Goal: Information Seeking & Learning: Learn about a topic

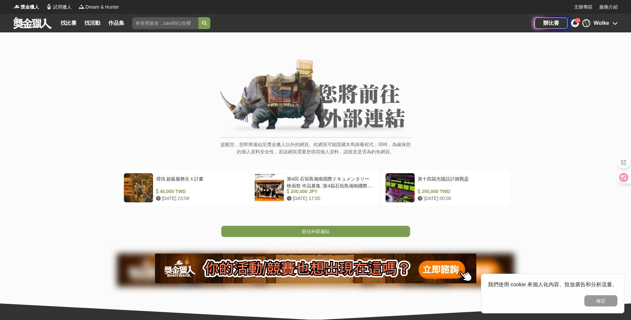
click at [35, 21] on link at bounding box center [33, 23] width 40 height 13
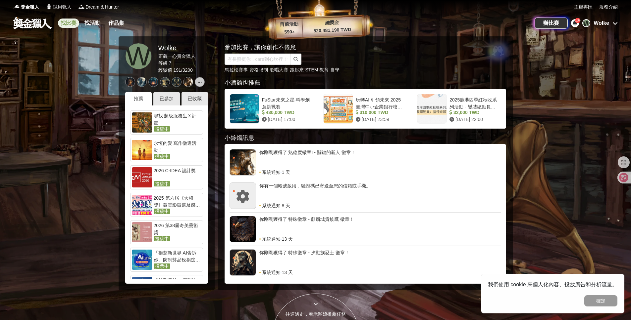
click at [65, 24] on link "找比賽" at bounding box center [68, 23] width 21 height 9
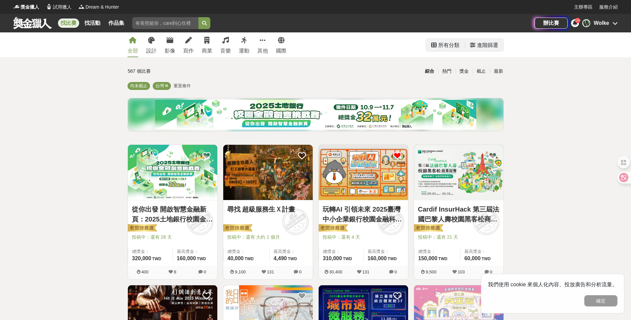
click at [485, 47] on div "進階篩選" at bounding box center [487, 45] width 21 height 13
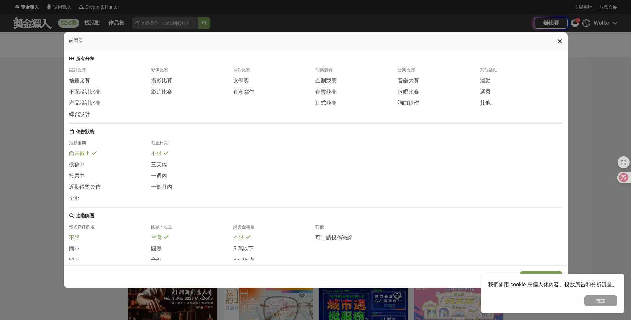
click at [74, 246] on div "不限" at bounding box center [110, 239] width 82 height 11
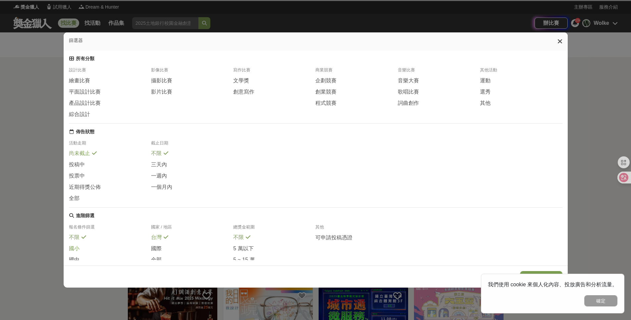
click at [76, 250] on span "國小" at bounding box center [74, 249] width 11 height 7
click at [81, 240] on icon at bounding box center [83, 237] width 5 height 5
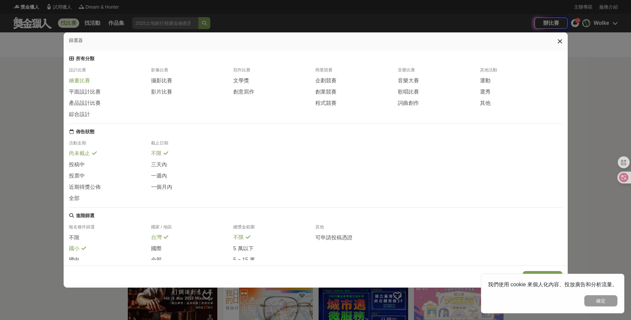
click at [100, 84] on div "繪畫比賽" at bounding box center [110, 80] width 82 height 7
click at [559, 41] on icon at bounding box center [559, 41] width 5 height 7
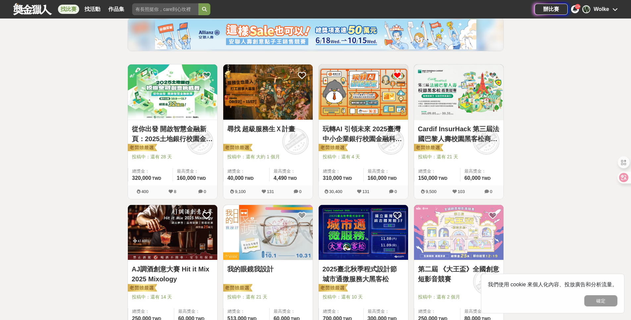
scroll to position [82, 0]
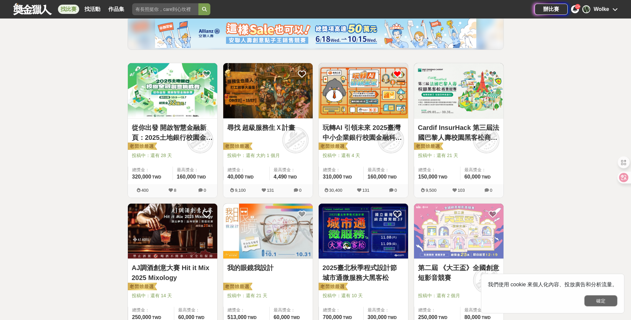
click at [602, 303] on button "確定" at bounding box center [600, 301] width 33 height 11
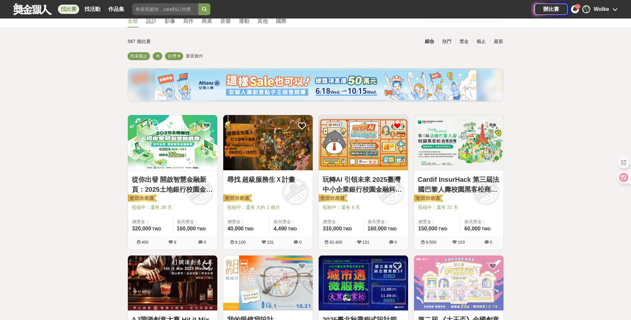
scroll to position [0, 0]
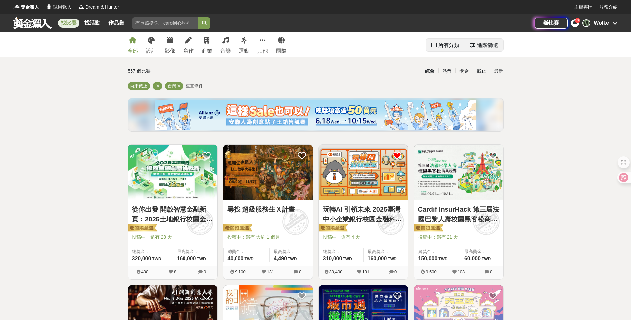
click at [491, 45] on div "進階篩選" at bounding box center [487, 45] width 21 height 13
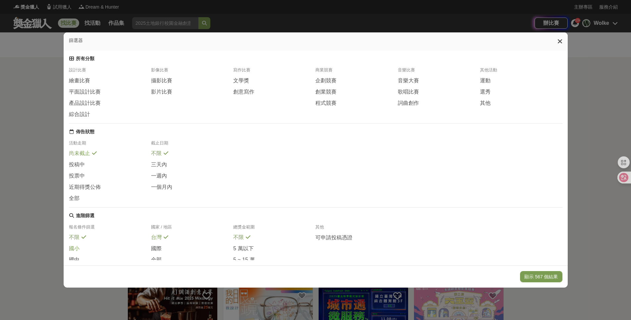
click at [74, 250] on span "國小" at bounding box center [74, 249] width 11 height 7
click at [81, 240] on icon at bounding box center [83, 237] width 5 height 5
click at [78, 81] on span "繪畫比賽" at bounding box center [79, 80] width 21 height 7
click at [539, 282] on button "顯示 20 個結果" at bounding box center [541, 276] width 39 height 11
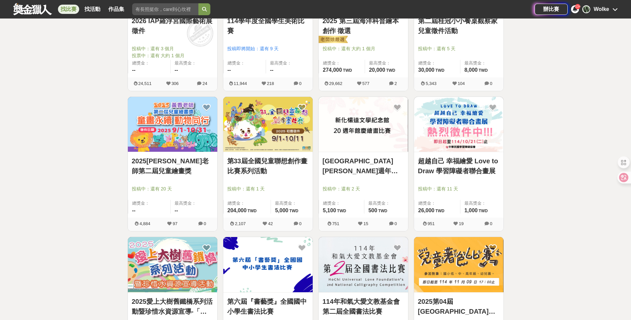
scroll to position [260, 0]
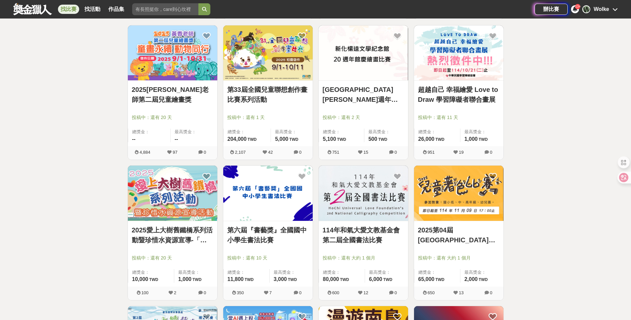
click at [437, 232] on link "2025第04屆[GEOGRAPHIC_DATA]沿海偏鄉兒童著色比賽" at bounding box center [458, 235] width 81 height 20
drag, startPoint x: 455, startPoint y: 227, endPoint x: 99, endPoint y: 0, distance: 422.1
click at [0, 0] on div "獎金獵人 試用獵人 Dream & Hunter 主辦專區 服務介紹 找比賽 找活動 作品集 社會人士 未來挑戰 想像力 大學 歌唱人才 報名方式 辦比賽 1…" at bounding box center [315, 251] width 631 height 1023
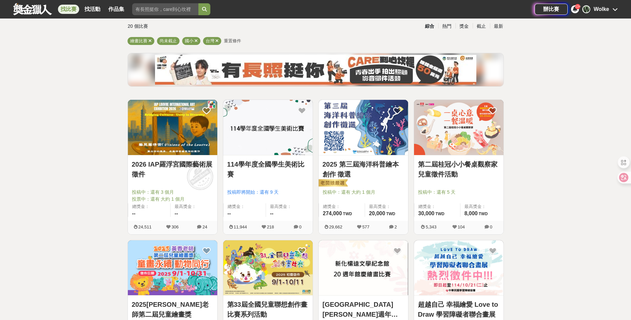
scroll to position [37, 0]
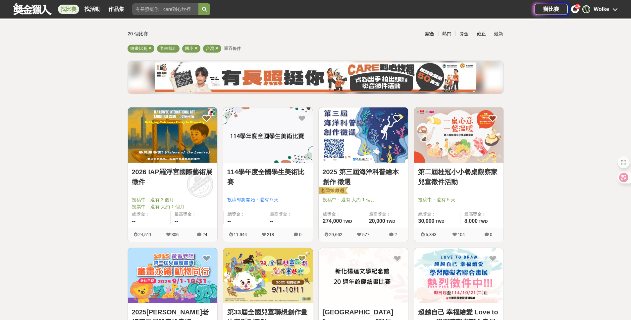
click at [376, 178] on link "2025 第三屆海洋科普繪本創作 徵選" at bounding box center [362, 177] width 81 height 20
click at [468, 173] on link "第二屆桂冠小小餐桌觀察家兒童徵件活動" at bounding box center [458, 177] width 81 height 20
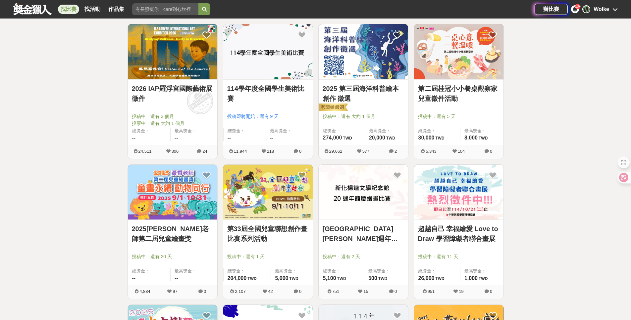
scroll to position [121, 0]
click at [278, 243] on link "第33屆全國兒童聯想創作畫比賽系列活動" at bounding box center [267, 234] width 81 height 20
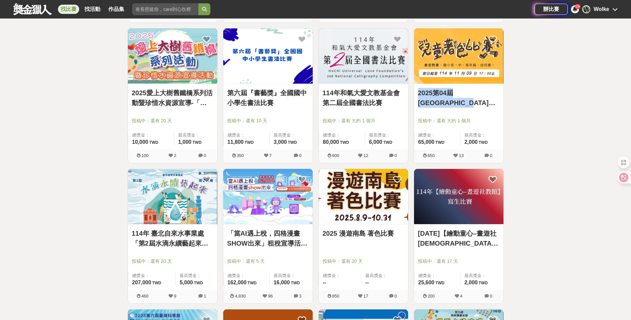
scroll to position [393, 0]
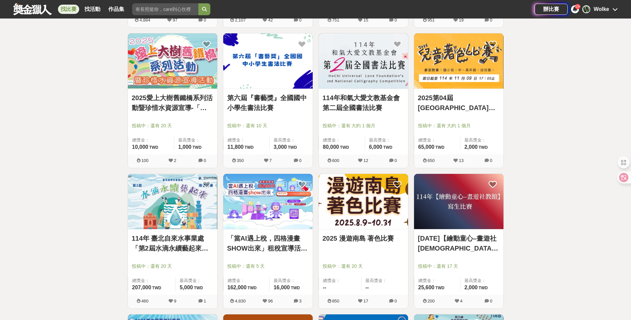
click at [372, 248] on div "2025 漫遊南島 著色比賽" at bounding box center [362, 243] width 81 height 18
click at [373, 239] on link "2025 漫遊南島 著色比賽" at bounding box center [362, 239] width 81 height 10
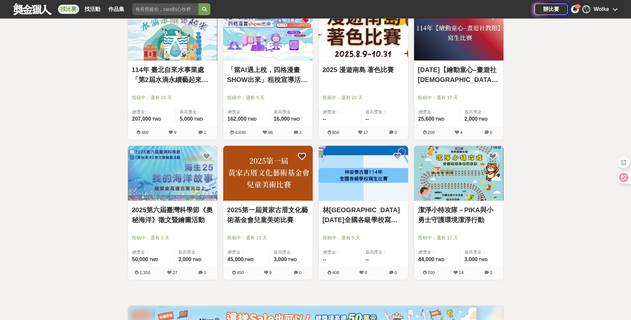
scroll to position [508, 0]
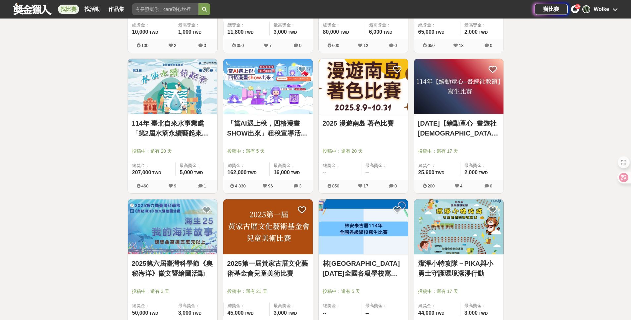
click at [185, 247] on img at bounding box center [172, 227] width 89 height 55
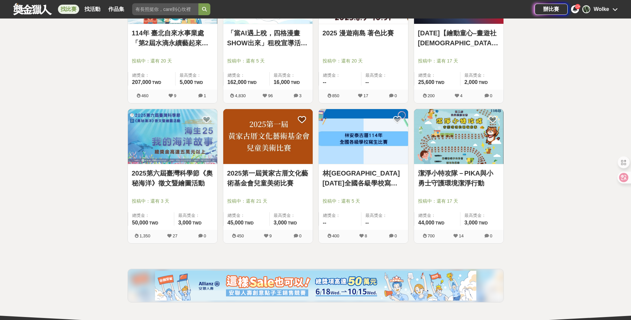
scroll to position [562, 0]
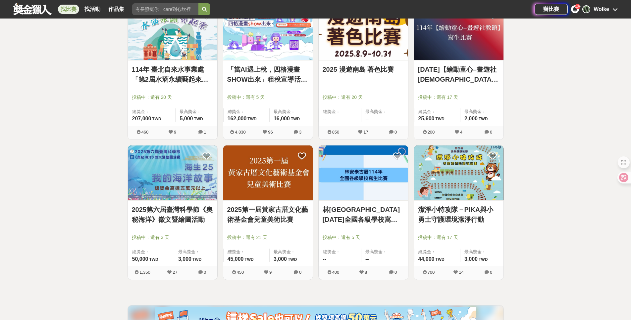
click at [166, 69] on link "114年 臺北自來水事業處 「第2屆水滴永續藝起來」繪畫比賽" at bounding box center [172, 75] width 81 height 20
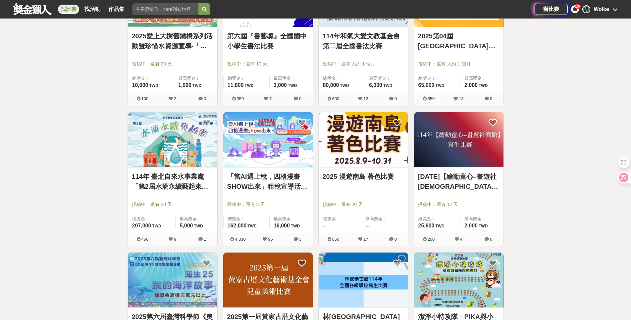
scroll to position [378, 0]
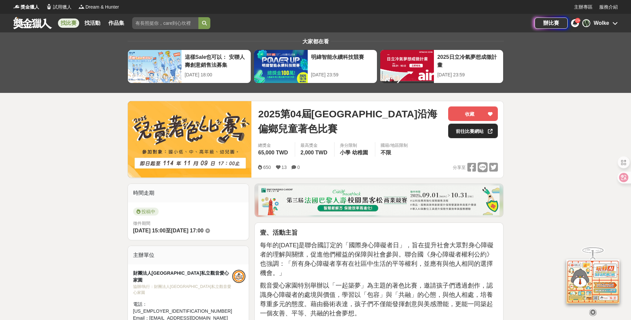
click at [470, 133] on link "前往比賽網站" at bounding box center [473, 131] width 50 height 15
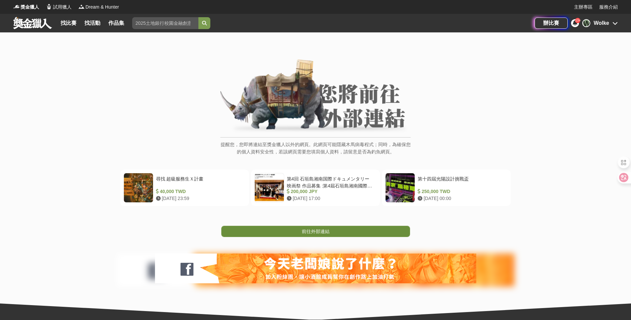
click at [312, 233] on span "前往外部連結" at bounding box center [316, 231] width 28 height 5
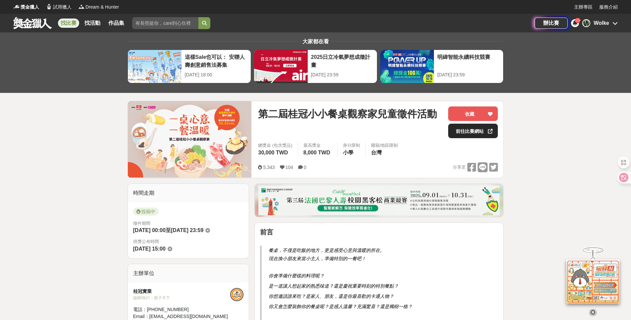
click at [471, 135] on link "前往比賽網站" at bounding box center [473, 131] width 50 height 15
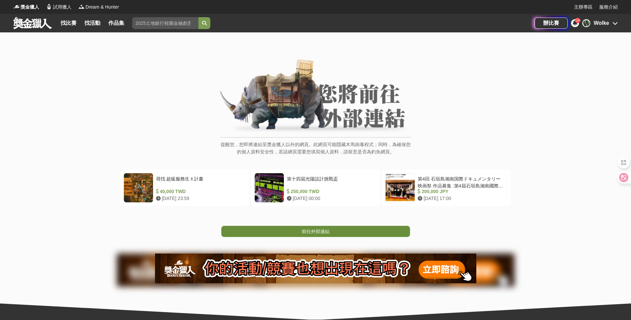
click at [345, 234] on link "前往外部連結" at bounding box center [315, 231] width 189 height 11
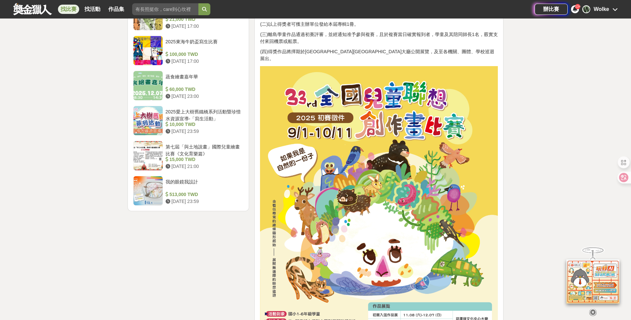
scroll to position [1002, 0]
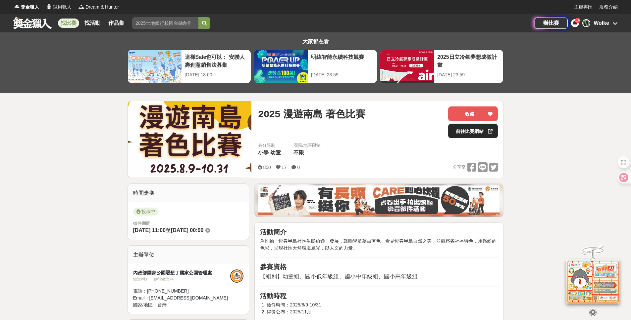
click at [472, 138] on link "前往比賽網站" at bounding box center [473, 131] width 50 height 15
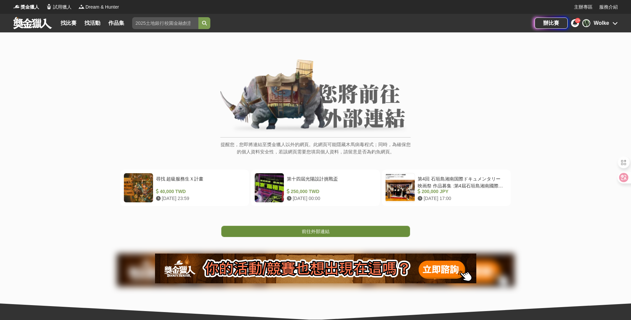
click at [311, 233] on span "前往外部連結" at bounding box center [316, 231] width 28 height 5
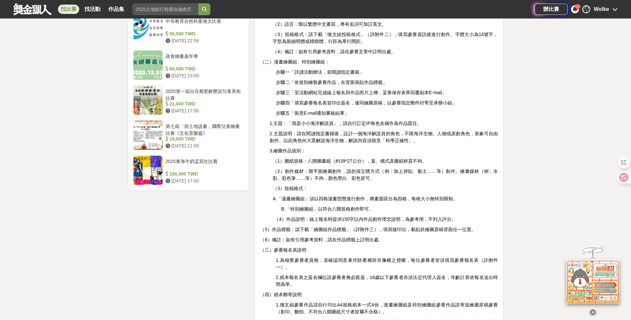
scroll to position [848, 0]
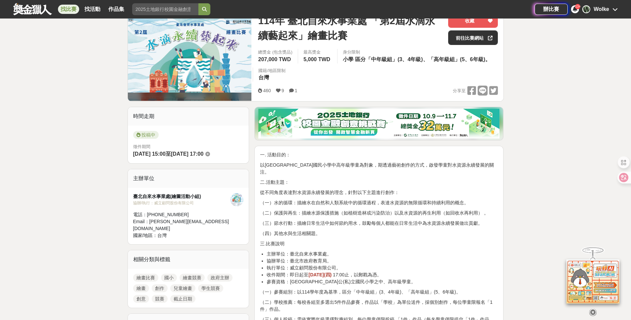
scroll to position [259, 0]
